Goal: Information Seeking & Learning: Learn about a topic

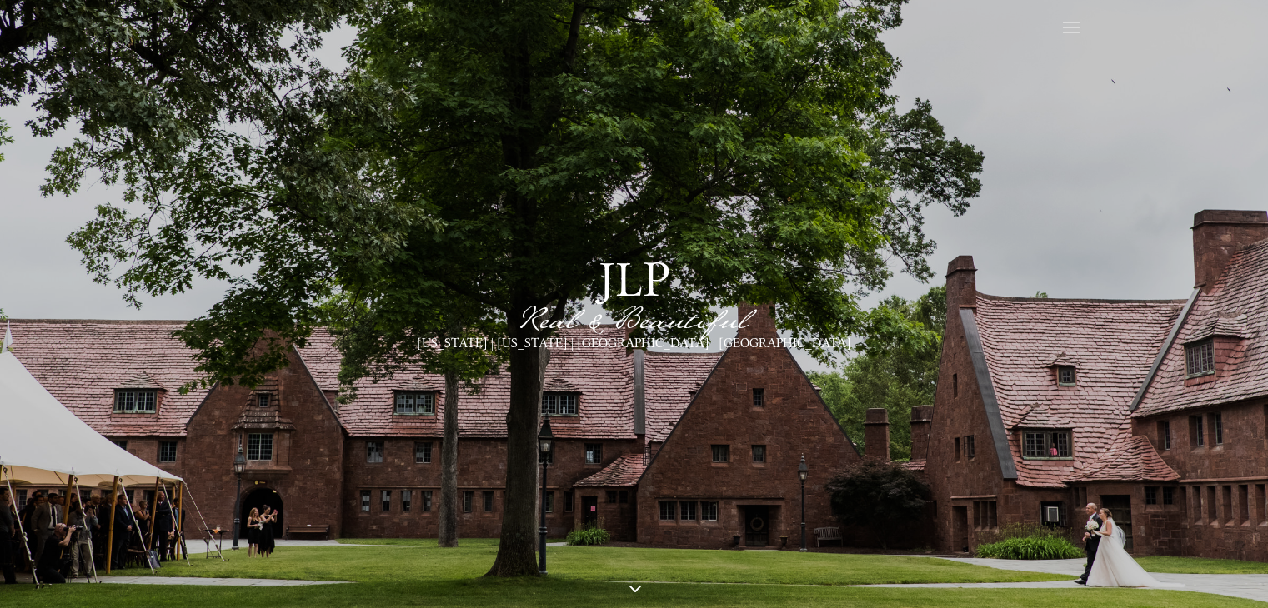
click at [836, 344] on div "jlp Real & Beautiful connecticut | new york | boston | newport" at bounding box center [634, 304] width 1014 height 148
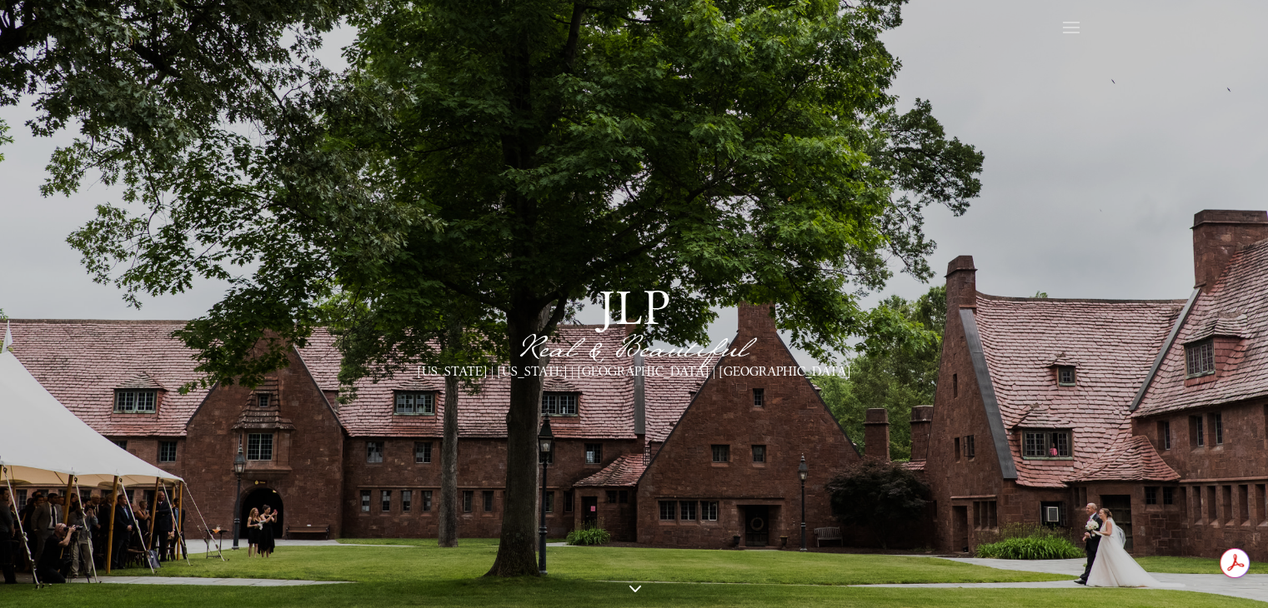
click at [1064, 26] on span at bounding box center [1071, 28] width 27 height 27
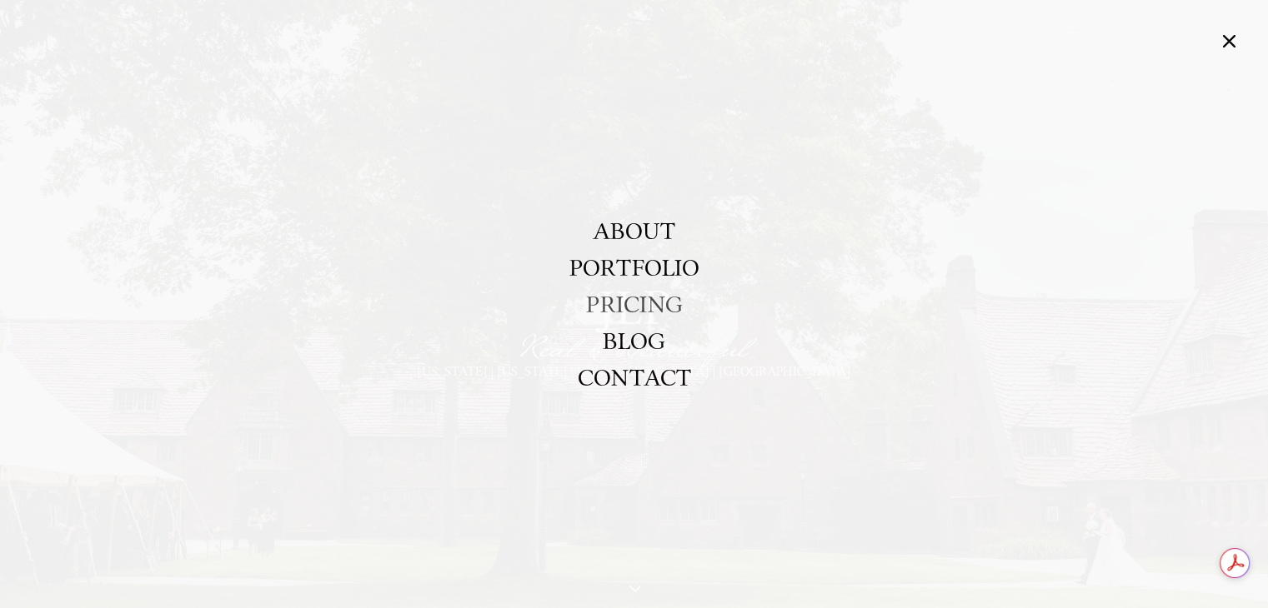
click at [643, 303] on link "PRICING" at bounding box center [634, 304] width 97 height 37
